Goal: Contribute content

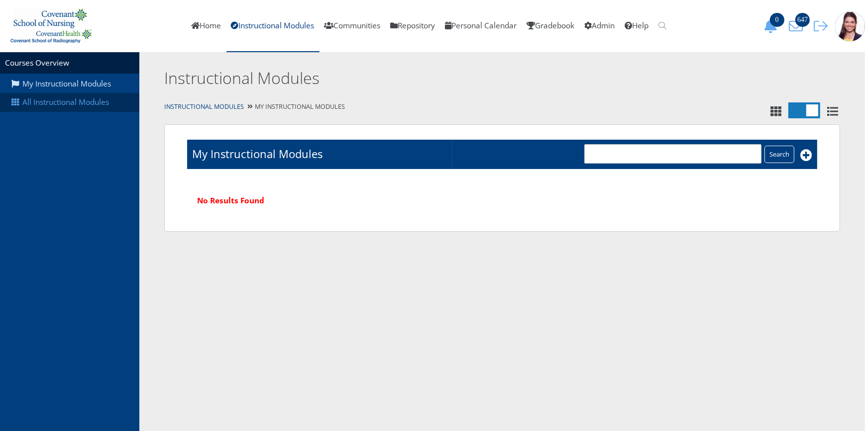
click at [74, 103] on link "All Instructional Modules" at bounding box center [69, 102] width 139 height 19
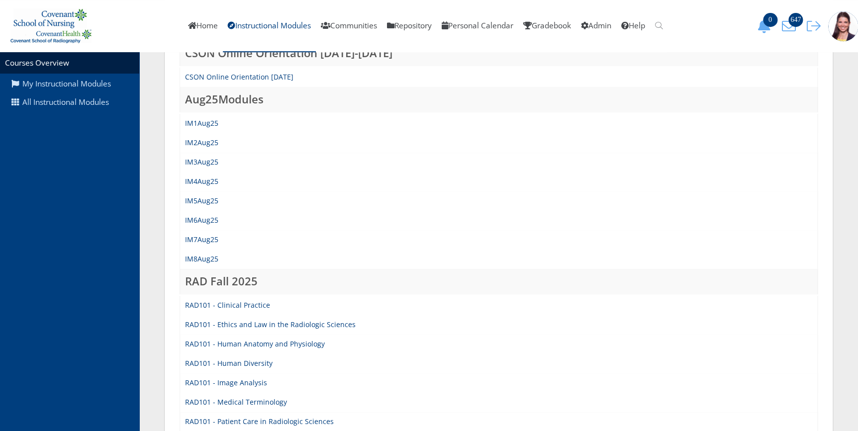
scroll to position [226, 0]
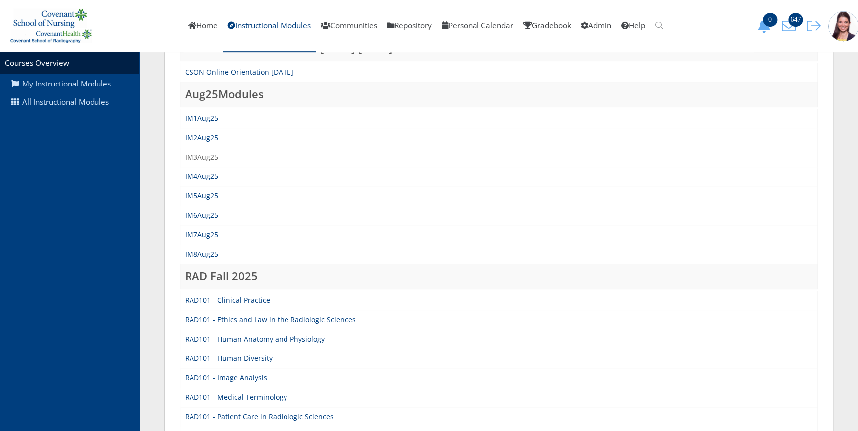
click at [204, 156] on link "IM3Aug25" at bounding box center [201, 156] width 33 height 9
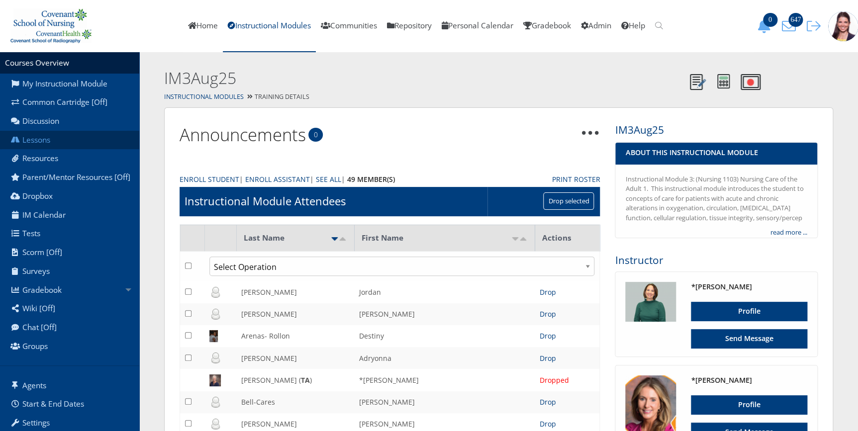
click at [45, 138] on link "Lessons" at bounding box center [69, 140] width 139 height 19
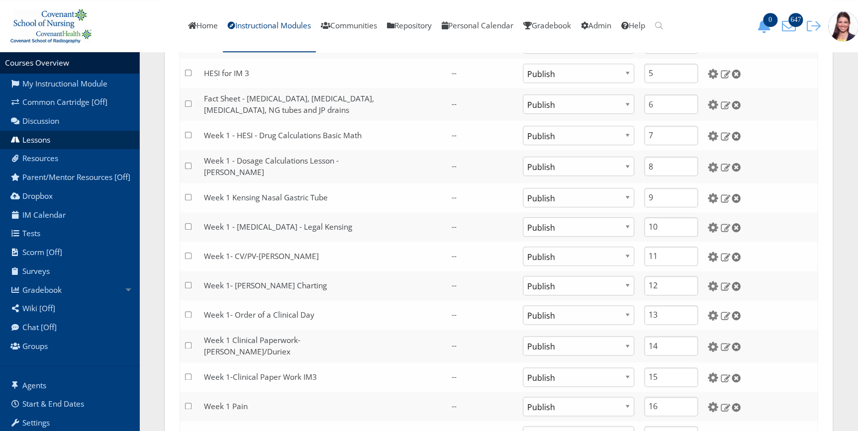
scroll to position [362, 0]
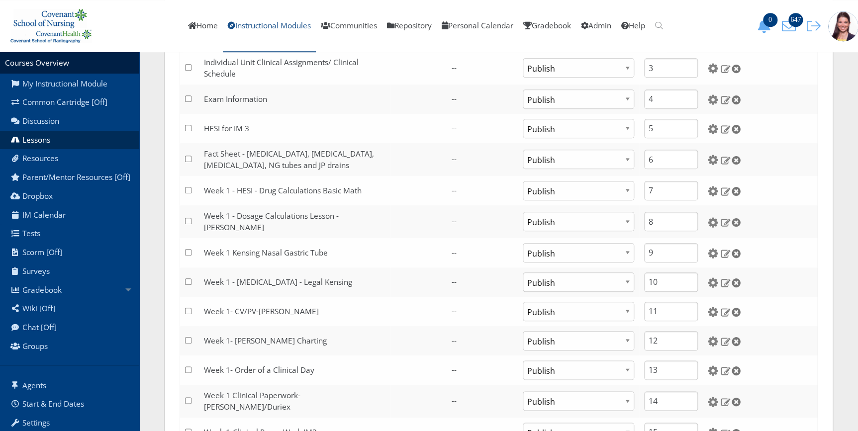
click at [242, 21] on link "Instructional Modules" at bounding box center [269, 26] width 93 height 52
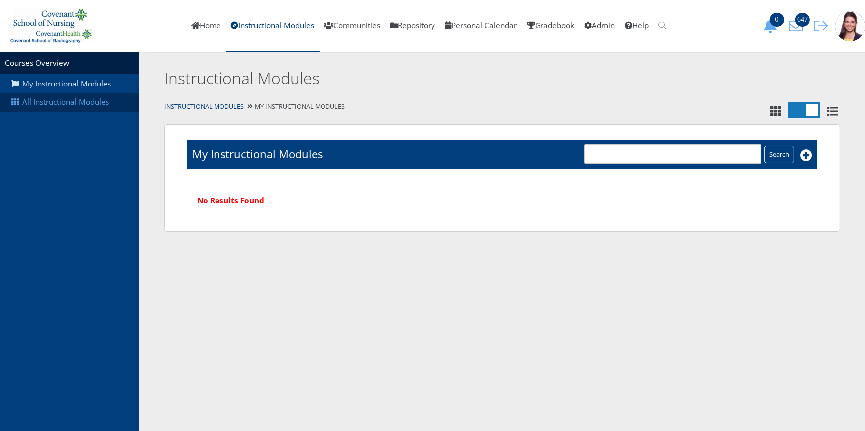
click at [91, 101] on link "All Instructional Modules" at bounding box center [69, 102] width 139 height 19
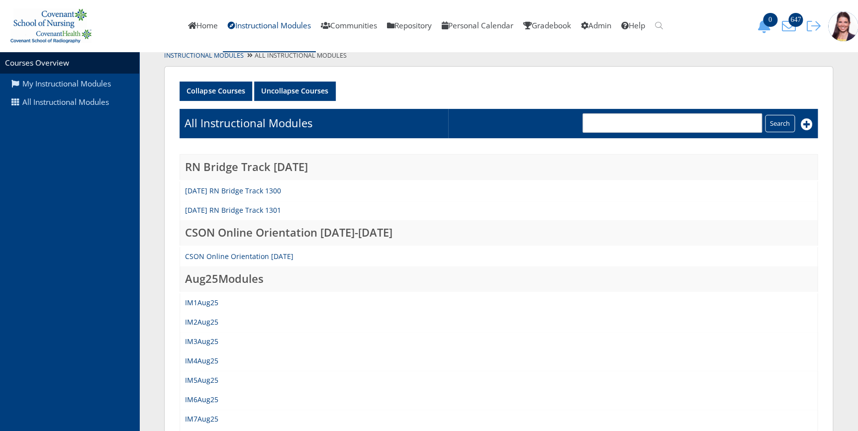
scroll to position [90, 0]
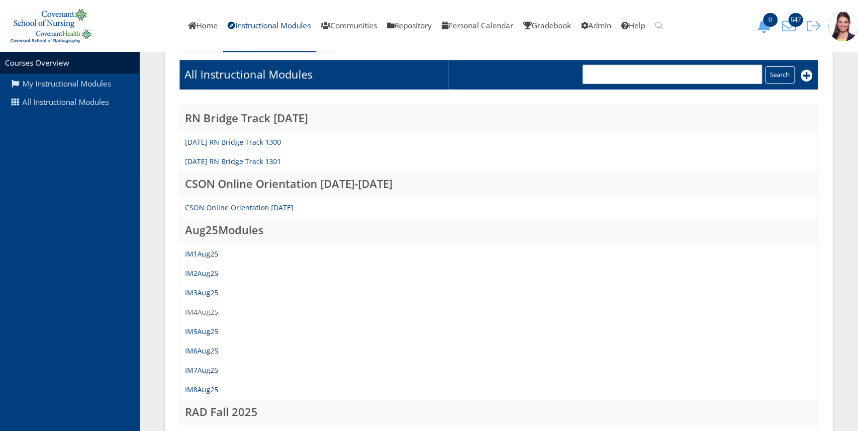
click at [210, 312] on link "IM4Aug25" at bounding box center [201, 311] width 33 height 9
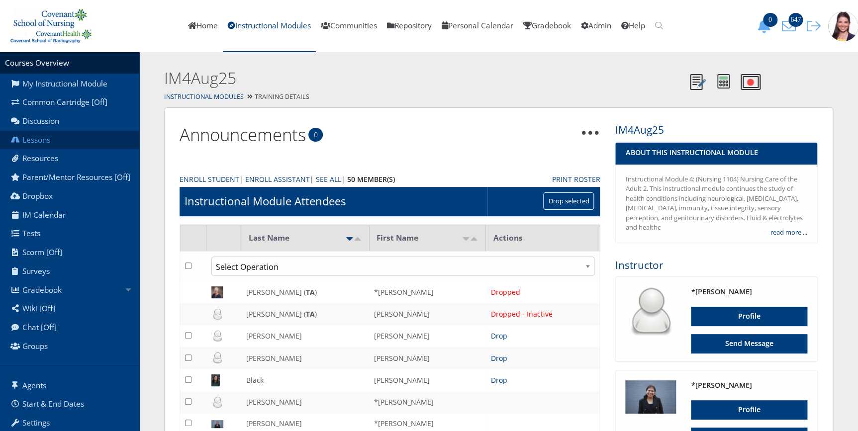
click at [43, 137] on link "Lessons" at bounding box center [69, 140] width 139 height 19
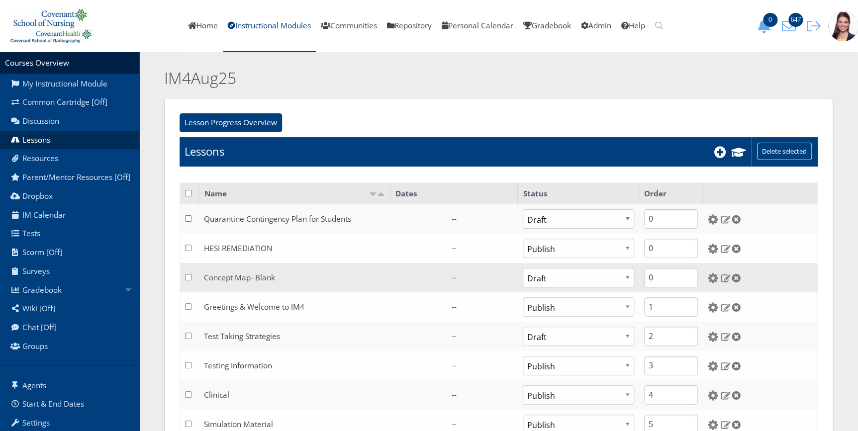
click at [254, 276] on link "Concept Map- Blank" at bounding box center [239, 278] width 71 height 10
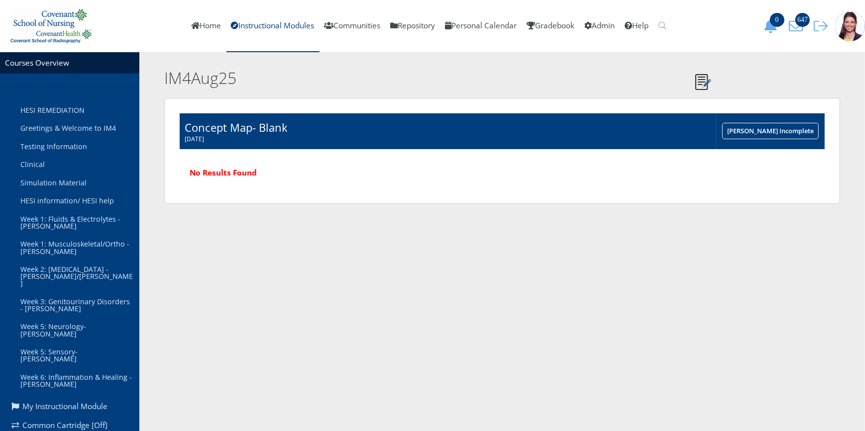
scroll to position [181, 0]
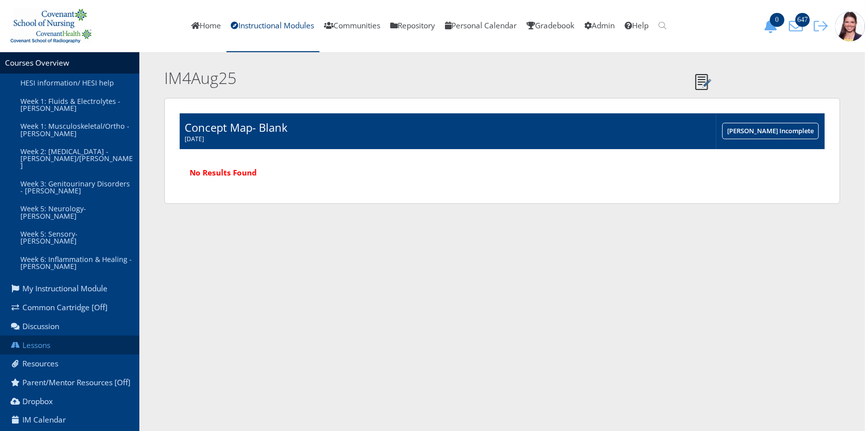
click at [37, 336] on link "Lessons" at bounding box center [69, 345] width 139 height 19
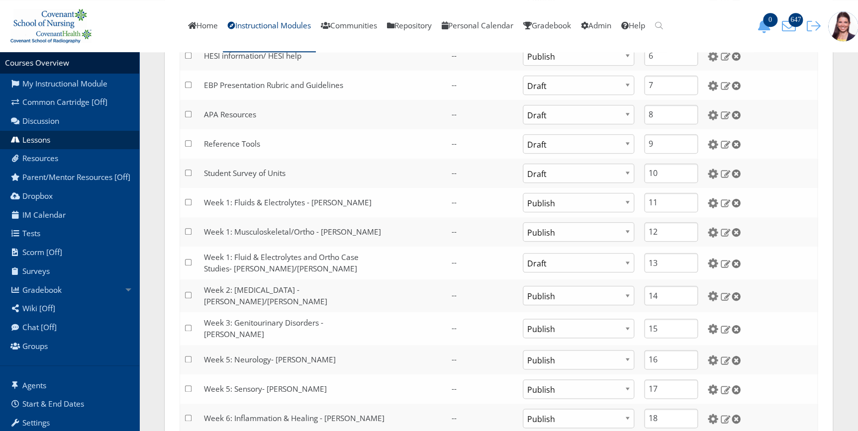
scroll to position [452, 0]
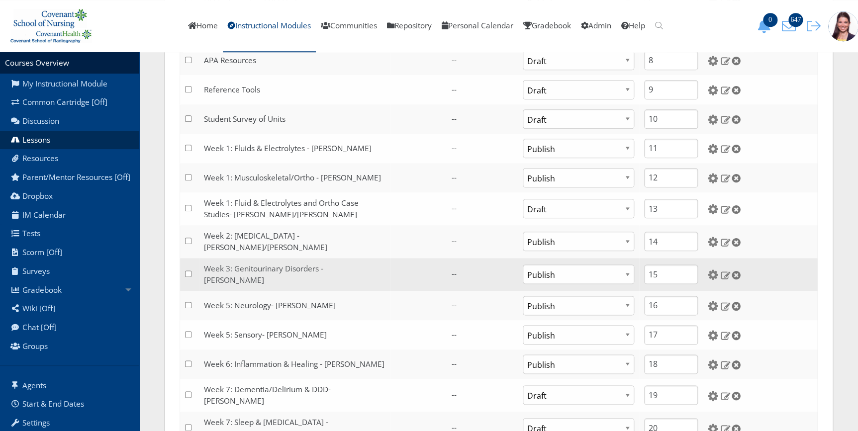
click at [259, 266] on link "Week 3: Genitourinary Disorders - [PERSON_NAME]" at bounding box center [263, 275] width 119 height 22
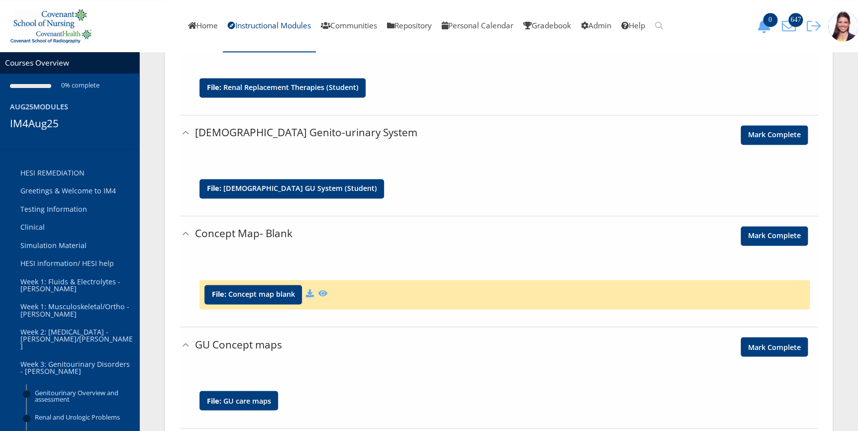
scroll to position [678, 0]
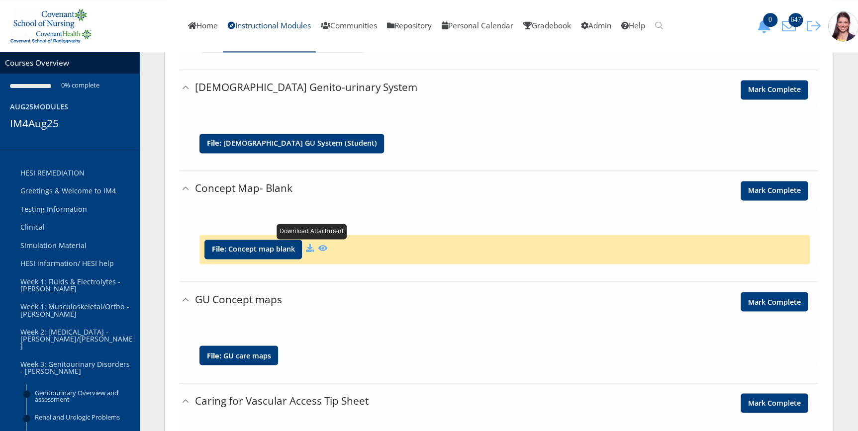
click at [310, 252] on icon at bounding box center [310, 248] width 8 height 8
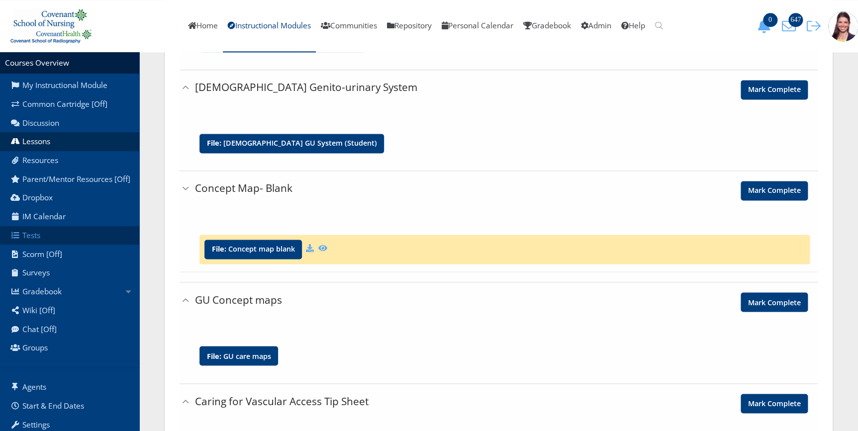
scroll to position [362, 0]
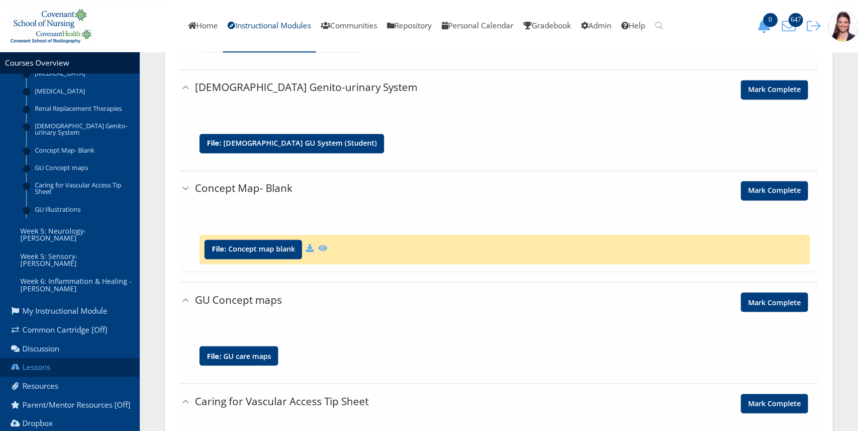
click at [49, 358] on link "Lessons" at bounding box center [69, 367] width 139 height 19
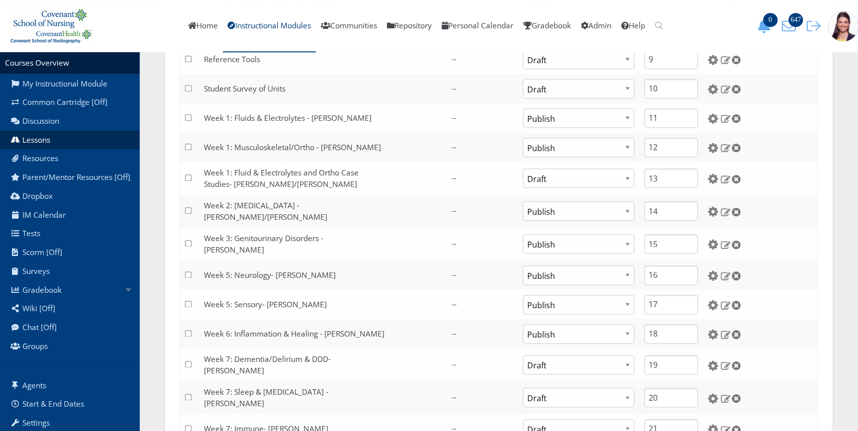
scroll to position [498, 0]
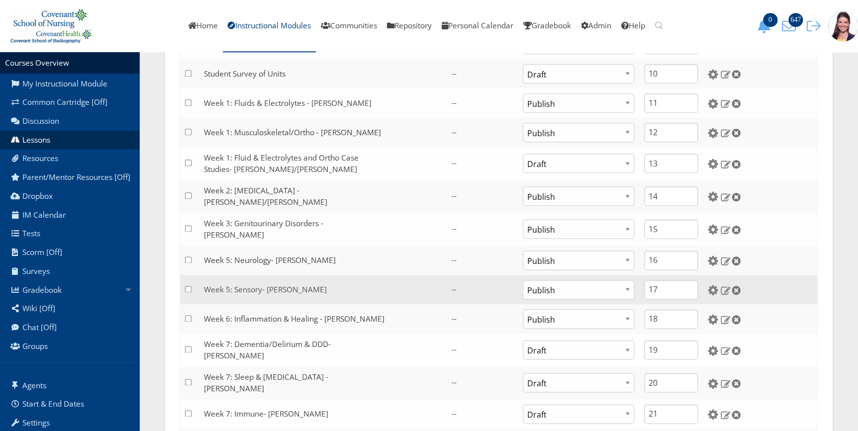
click at [269, 285] on link "Week 5: Sensory- [PERSON_NAME]" at bounding box center [265, 290] width 123 height 10
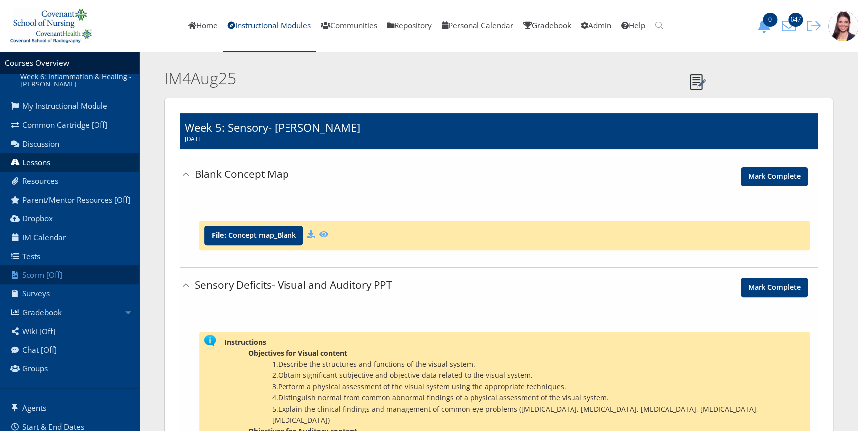
scroll to position [416, 0]
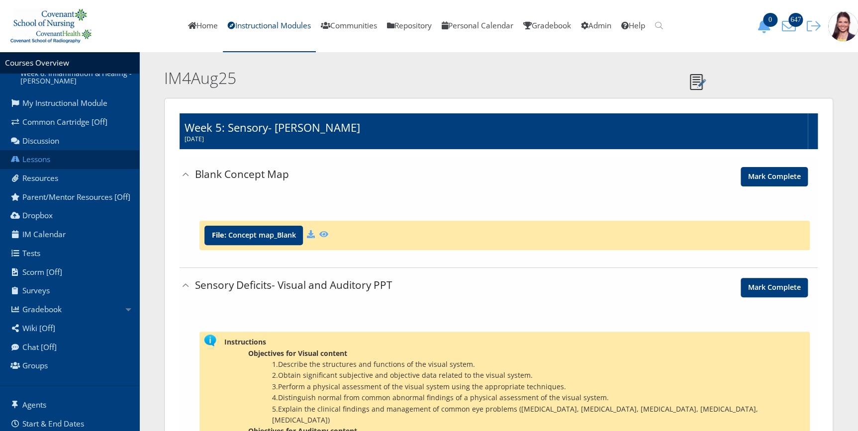
click at [45, 150] on link "Lessons" at bounding box center [69, 159] width 139 height 19
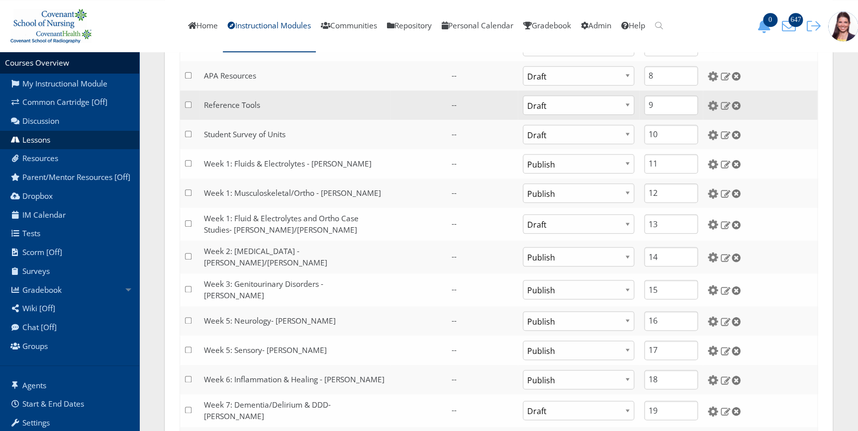
scroll to position [452, 0]
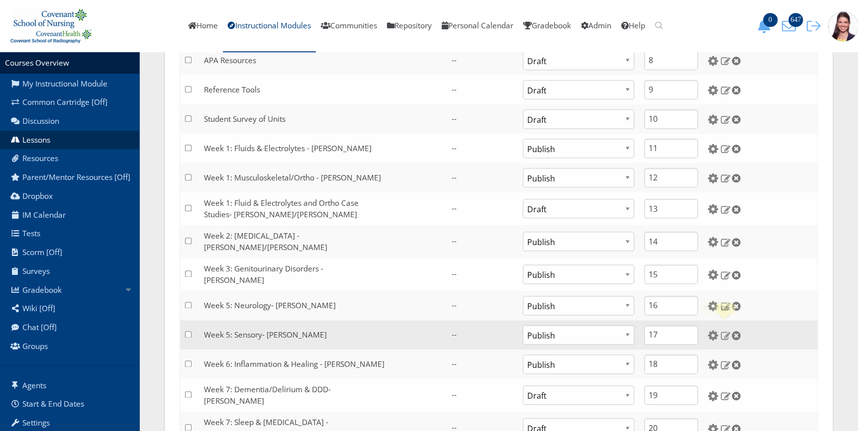
click at [727, 331] on img at bounding box center [725, 335] width 10 height 9
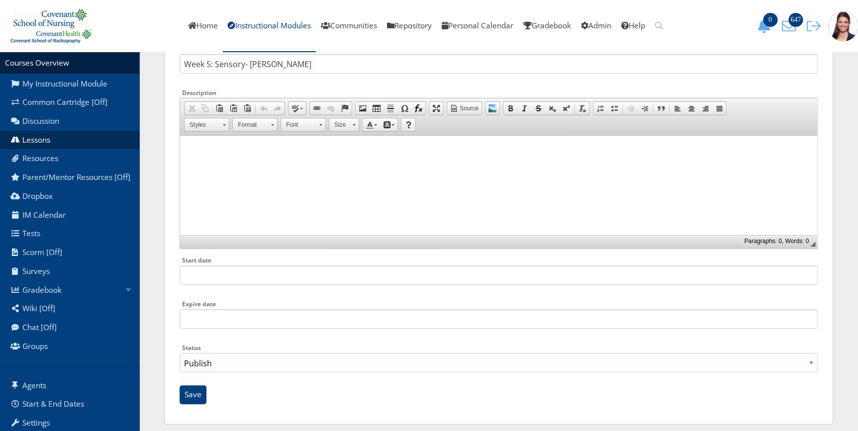
scroll to position [80, 0]
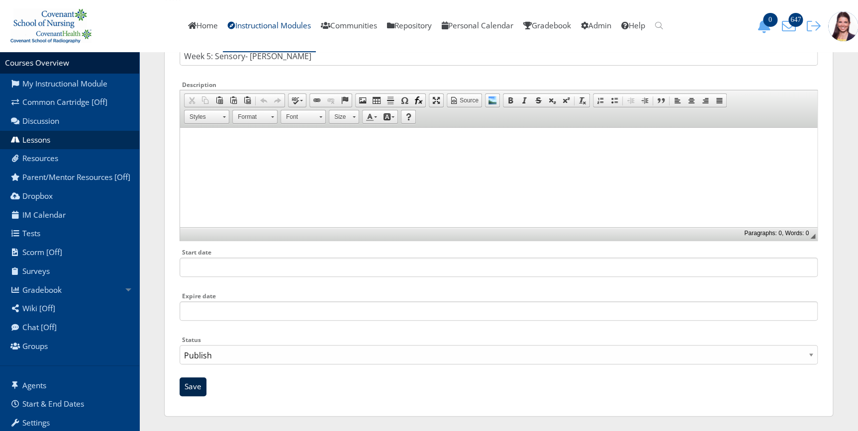
click at [184, 388] on input "Save" at bounding box center [193, 387] width 27 height 19
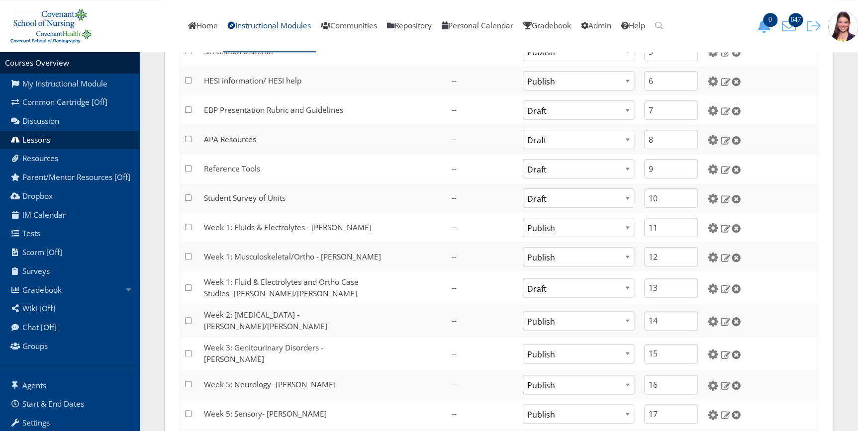
scroll to position [542, 0]
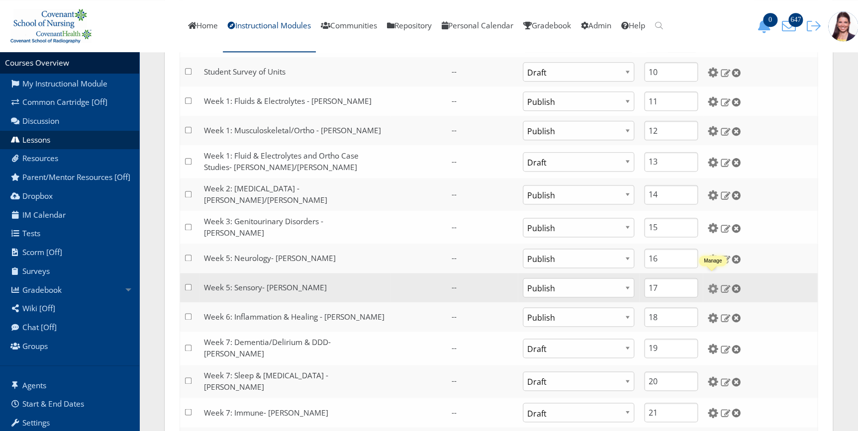
click at [709, 284] on img at bounding box center [713, 289] width 10 height 10
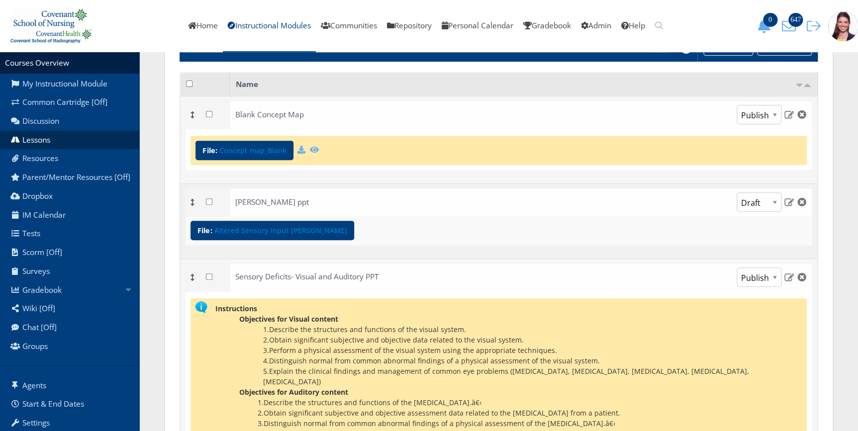
scroll to position [135, 0]
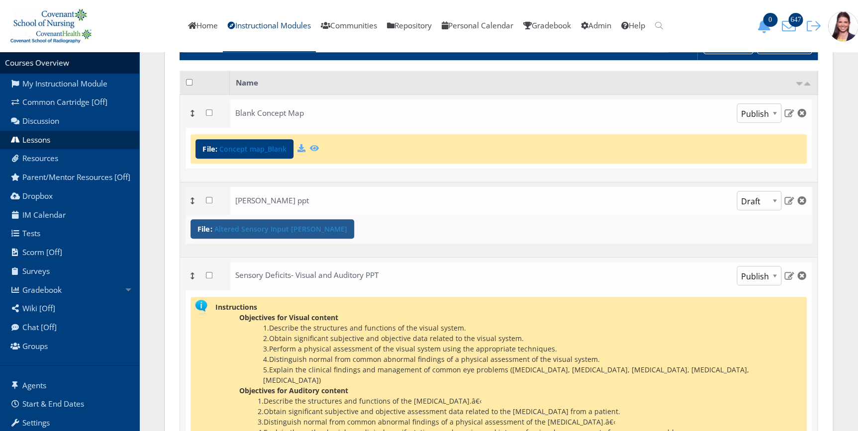
click at [298, 227] on link "Altered Sensory Input [PERSON_NAME]" at bounding box center [280, 229] width 133 height 7
click at [788, 199] on img at bounding box center [789, 200] width 10 height 9
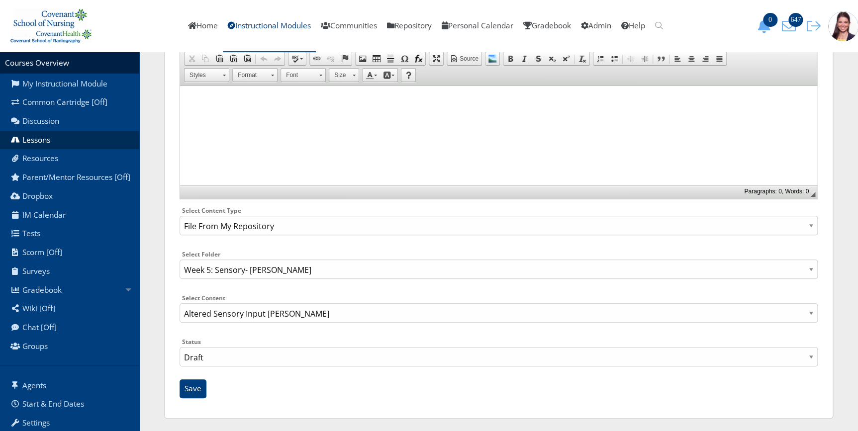
scroll to position [169, 0]
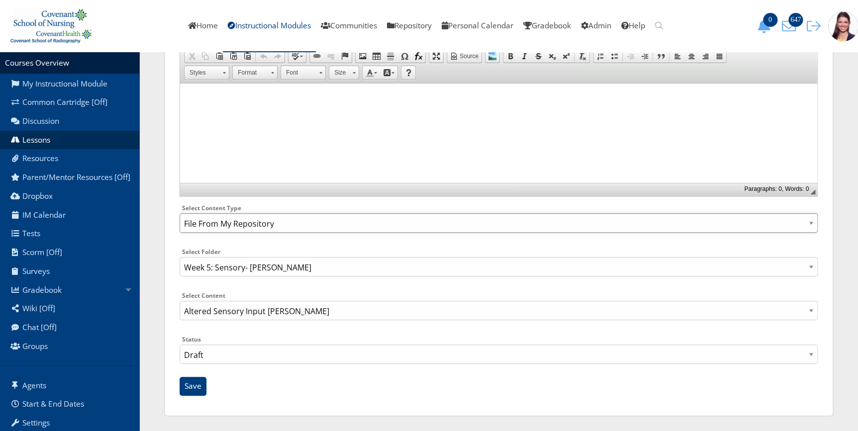
click at [343, 223] on select "Select Content Type: Add Audio File Add File Discussion Forum Discussion Post D…" at bounding box center [499, 222] width 638 height 19
select select "NewFile"
click at [180, 233] on select "Select Content Type: Add Audio File Add File Discussion Forum Discussion Post D…" at bounding box center [499, 222] width 638 height 19
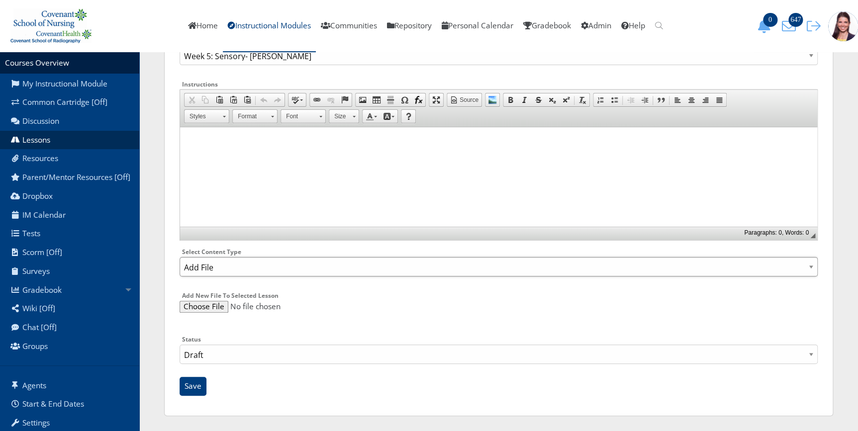
scroll to position [124, 0]
click at [204, 305] on input "file" at bounding box center [499, 308] width 638 height 12
type input "C:\fakepath\Altered Sensory Input Kidder (1).pptx"
click at [191, 388] on input "Save" at bounding box center [193, 387] width 27 height 19
